Goal: Transaction & Acquisition: Subscribe to service/newsletter

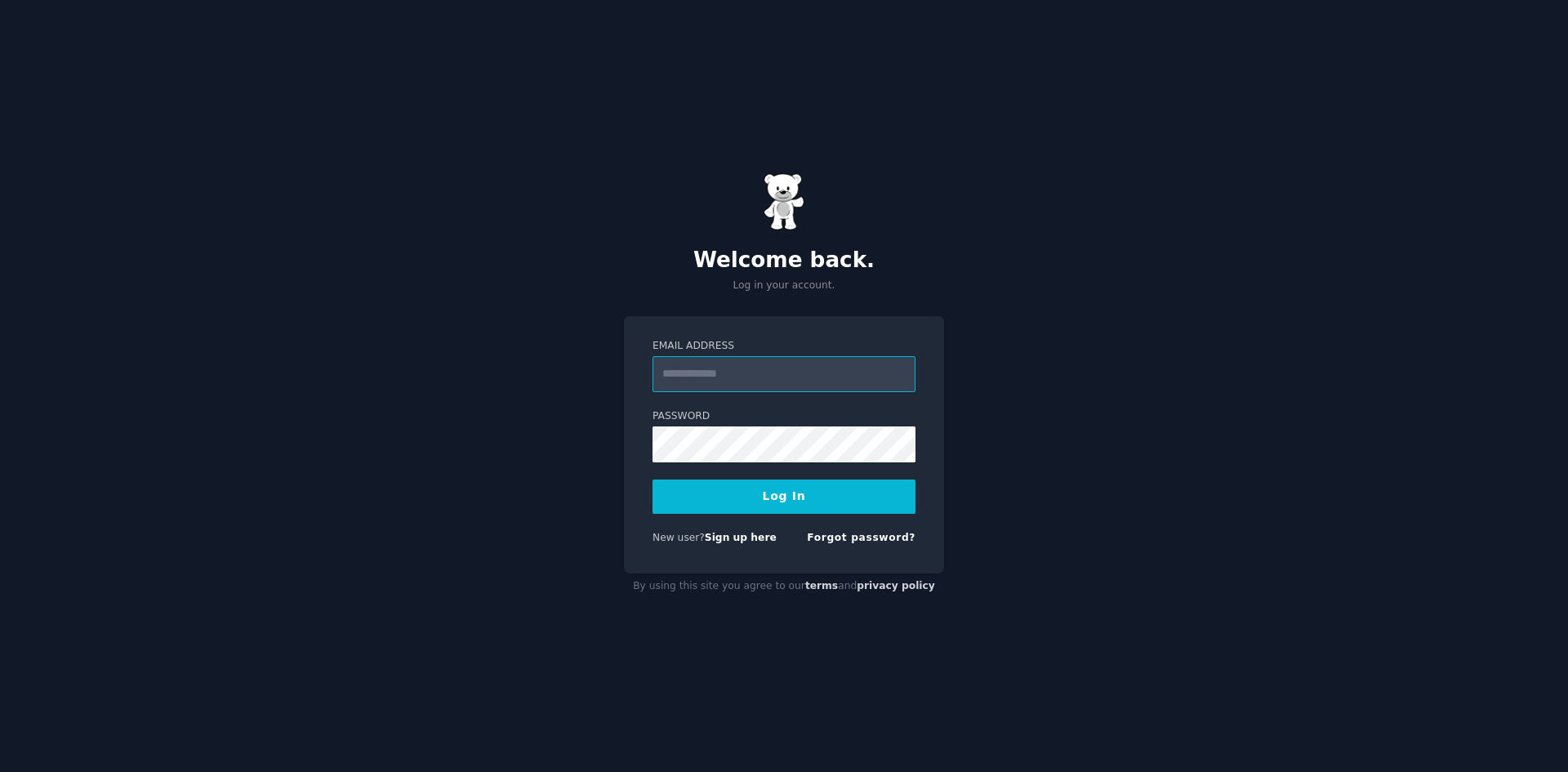
type input "**********"
click at [757, 493] on button "Log In" at bounding box center [784, 496] width 263 height 34
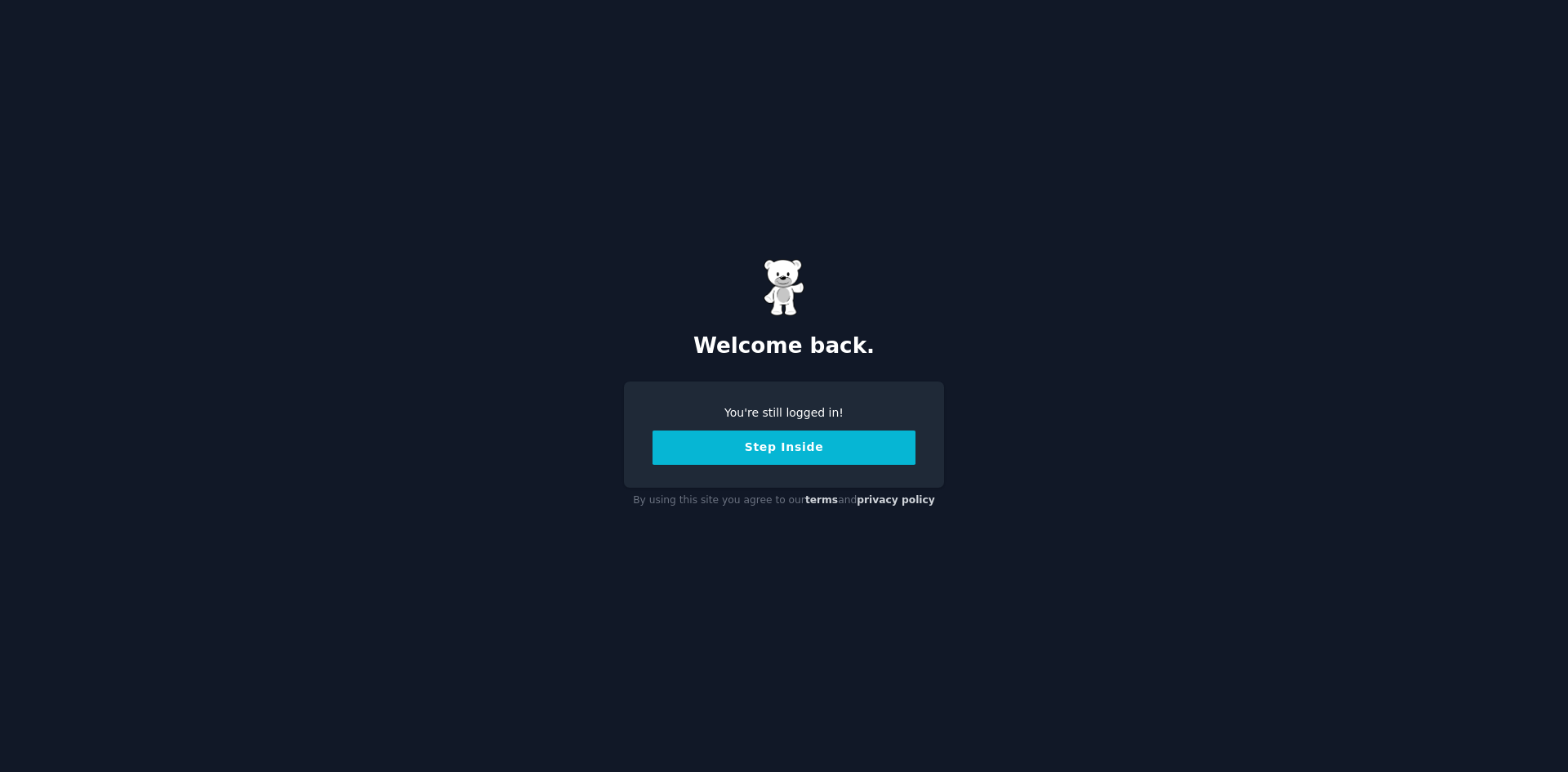
click at [814, 454] on button "Step Inside" at bounding box center [784, 447] width 263 height 34
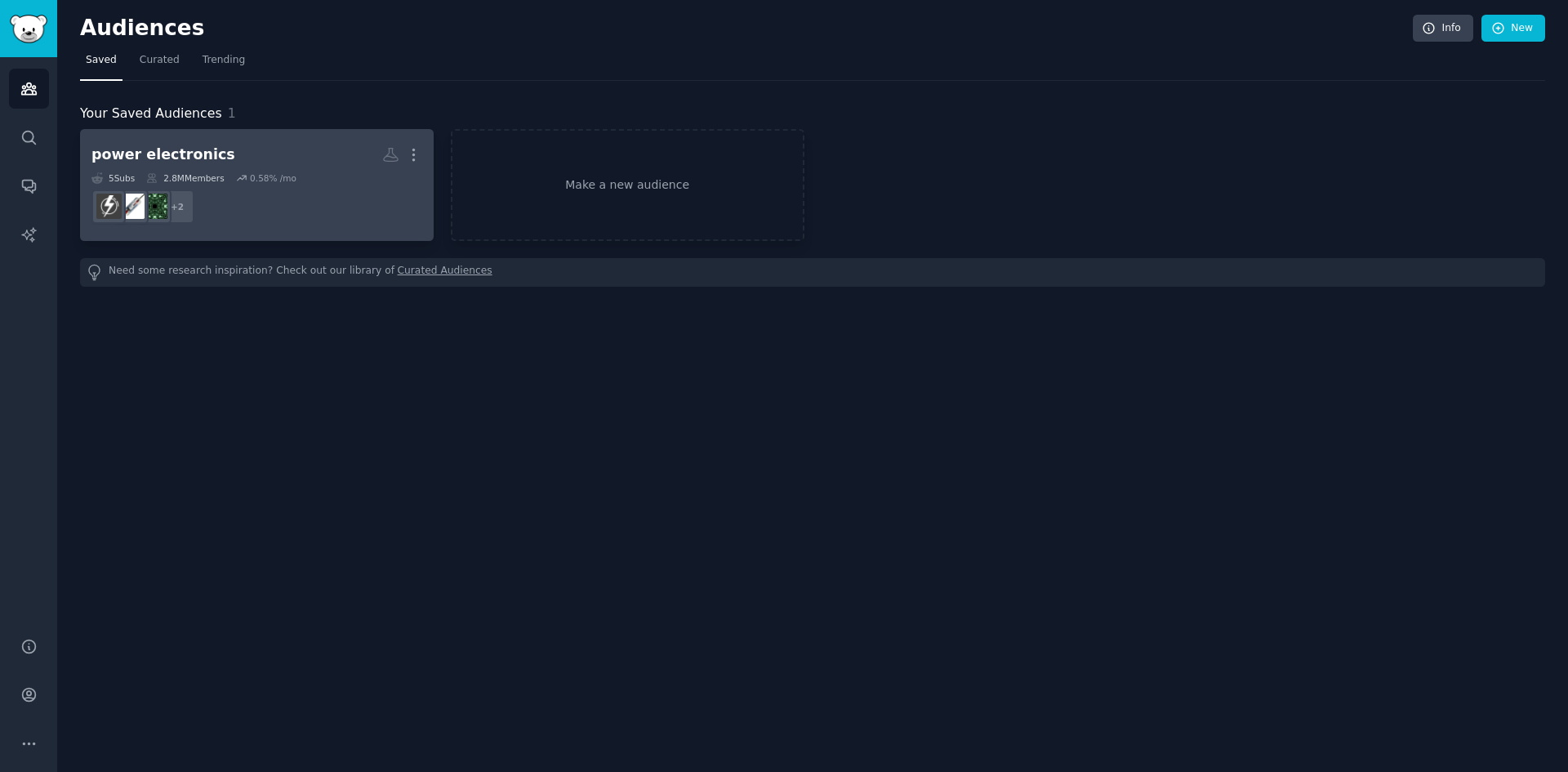
click at [261, 171] on div "power electronics More 5 Sub s 2.8M Members 0.58 % /mo + 2" at bounding box center [256, 184] width 331 height 89
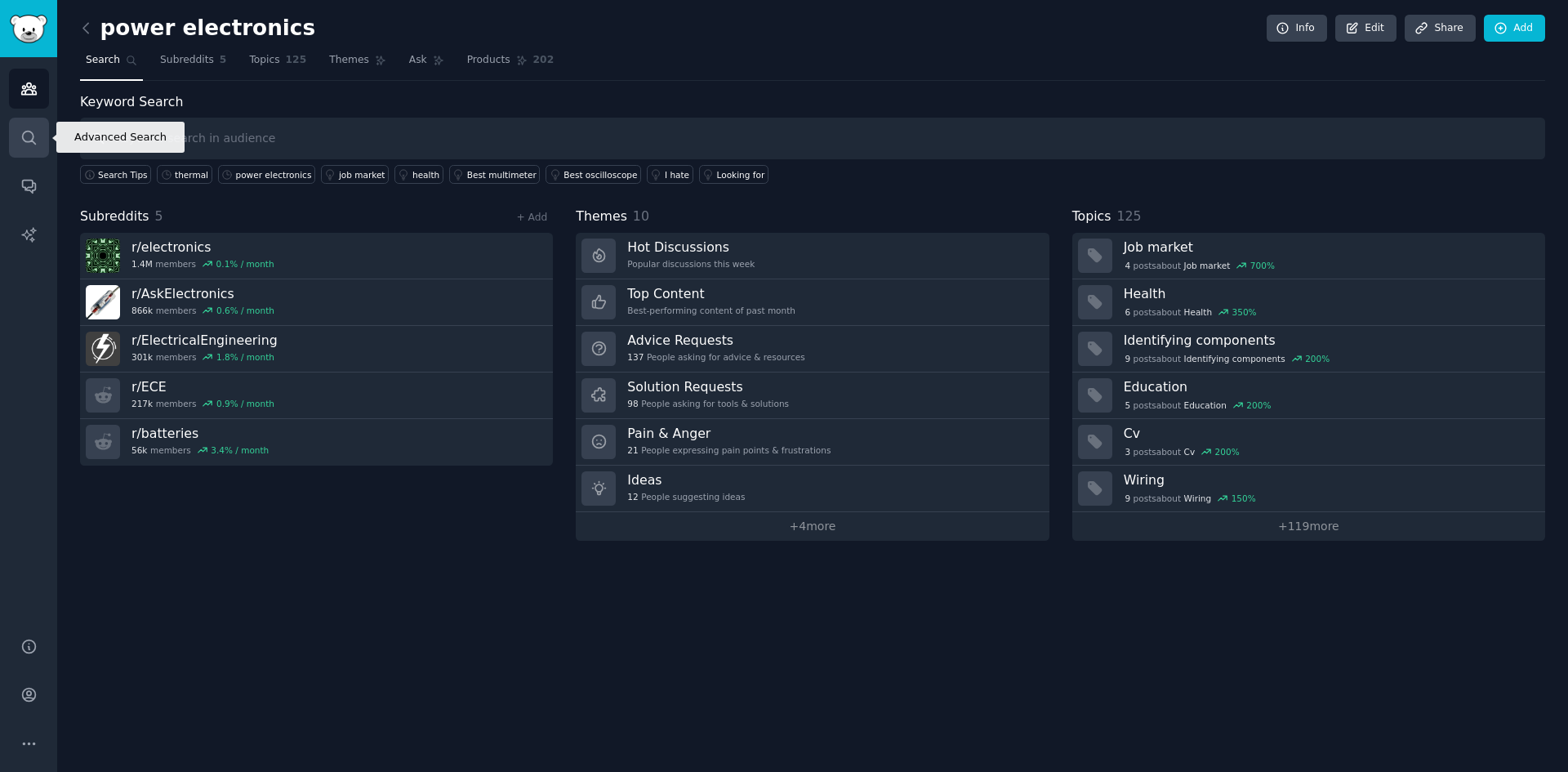
click at [17, 144] on link "Search" at bounding box center [29, 138] width 40 height 40
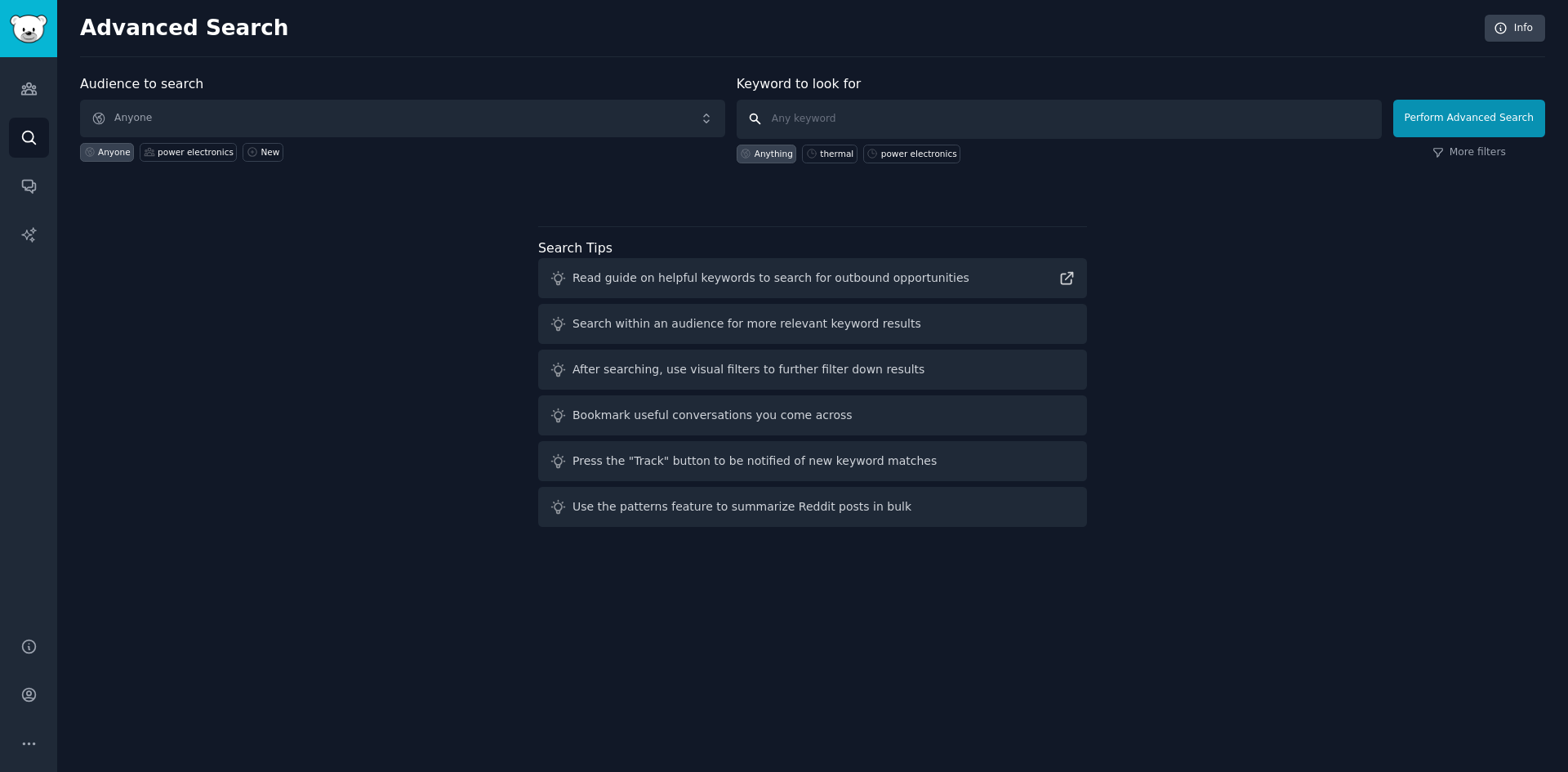
click at [829, 113] on input "text" at bounding box center [1059, 119] width 645 height 39
type input "power electronics"
click button "Perform Advanced Search" at bounding box center [1469, 118] width 152 height 37
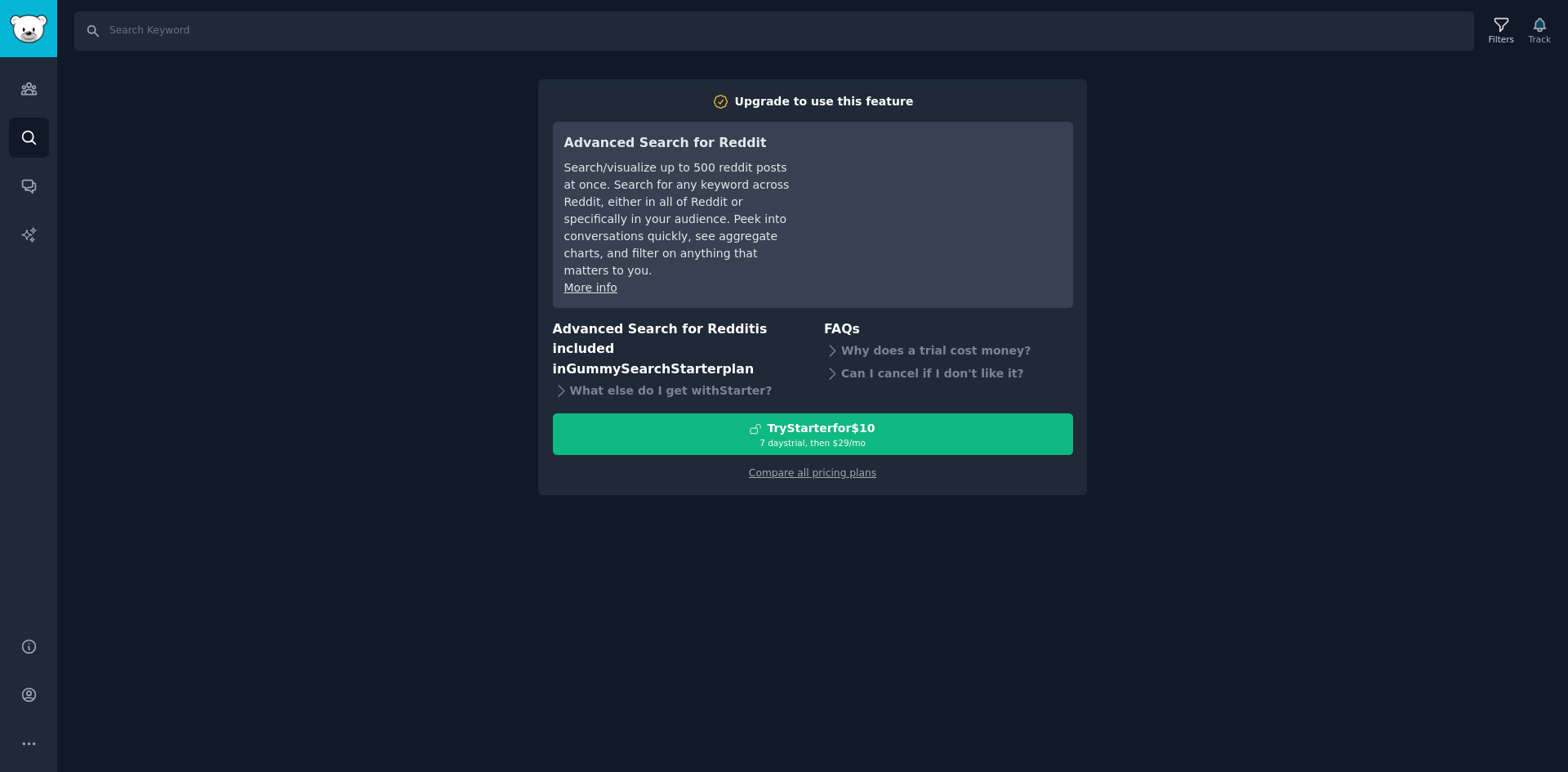
click at [258, 166] on div "Search Filters Track Upgrade to use this feature Advanced Search for Reddit Sea…" at bounding box center [812, 386] width 1511 height 772
click at [840, 467] on link "Compare all pricing plans" at bounding box center [813, 473] width 128 height 12
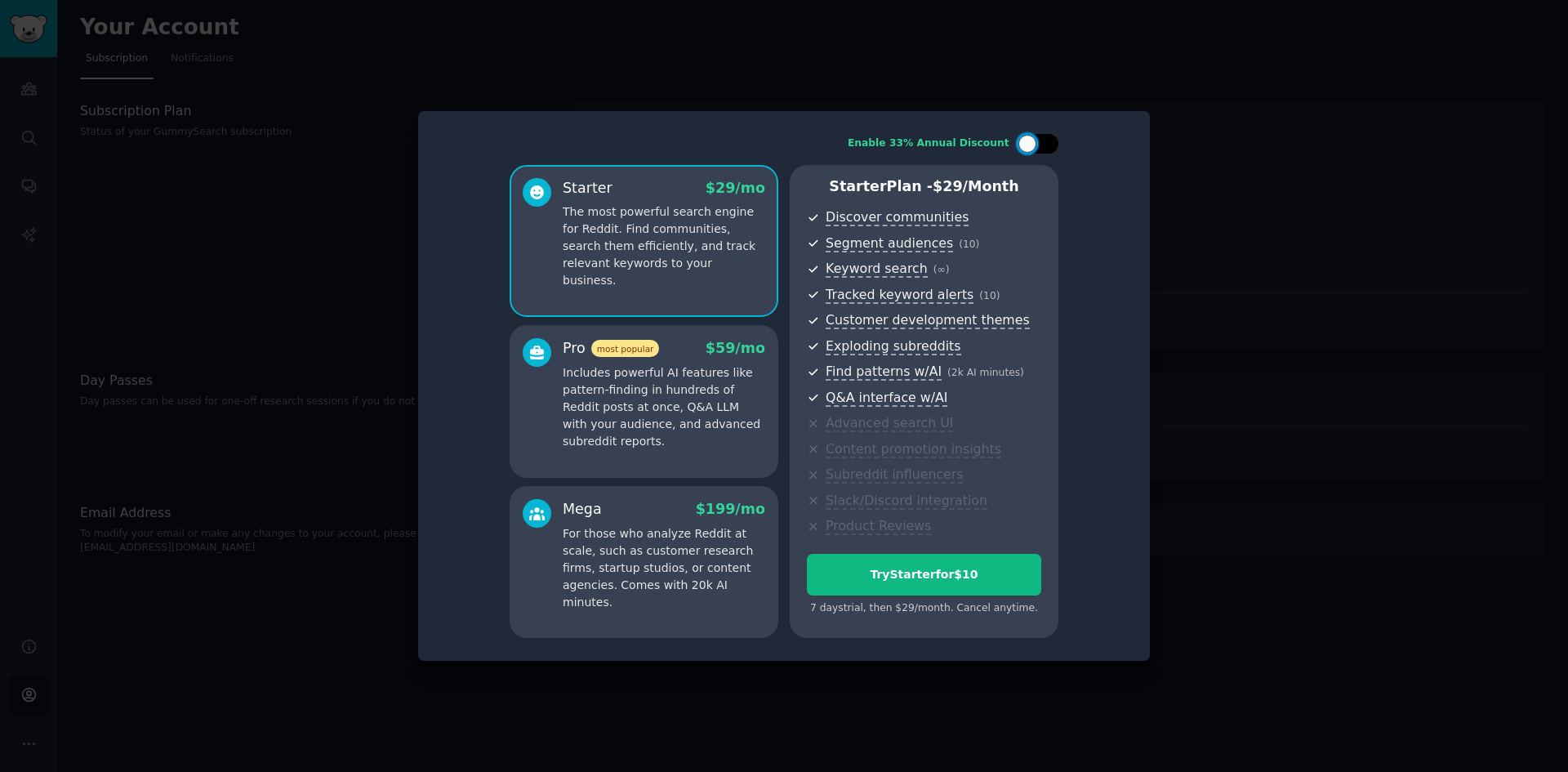
click at [1024, 139] on div at bounding box center [1028, 144] width 18 height 18
click at [1039, 138] on div at bounding box center [1038, 144] width 41 height 20
checkbox input "false"
click at [1230, 355] on div at bounding box center [784, 386] width 1568 height 772
